Goal: Information Seeking & Learning: Learn about a topic

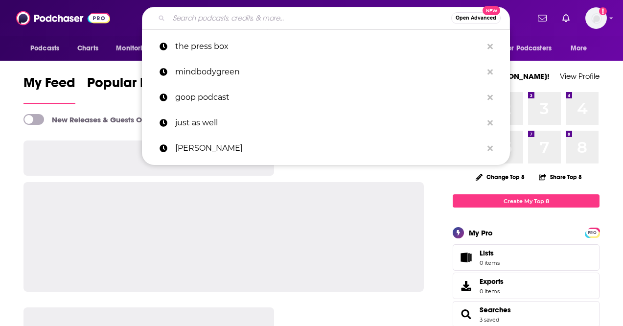
click at [292, 23] on input "Search podcasts, credits, & more..." at bounding box center [310, 18] width 282 height 16
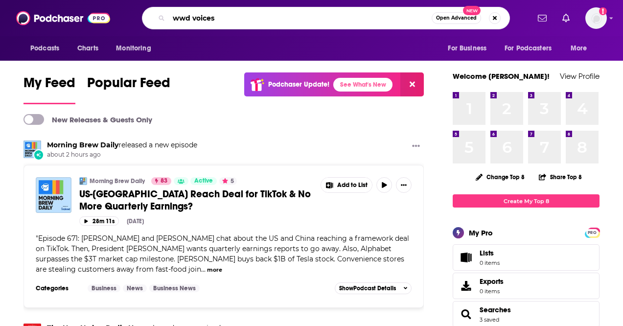
type input "wwd voices"
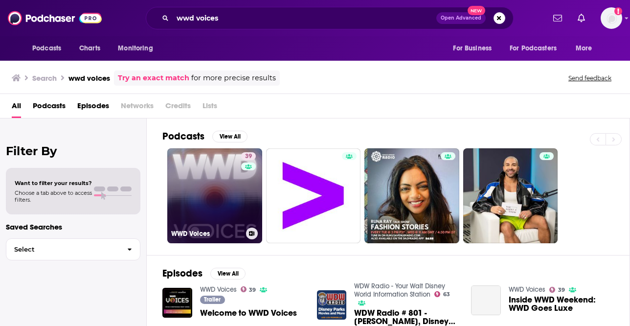
click at [208, 170] on link "39 WWD Voices" at bounding box center [214, 195] width 95 height 95
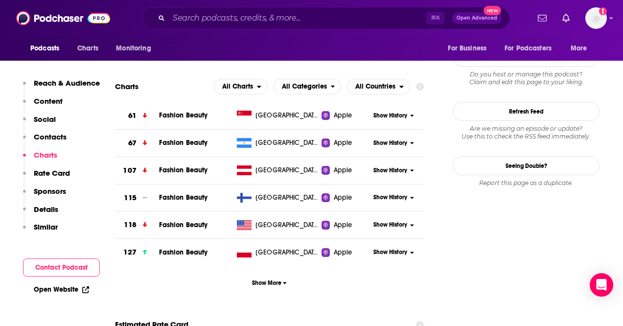
scroll to position [864, 0]
